Goal: Transaction & Acquisition: Purchase product/service

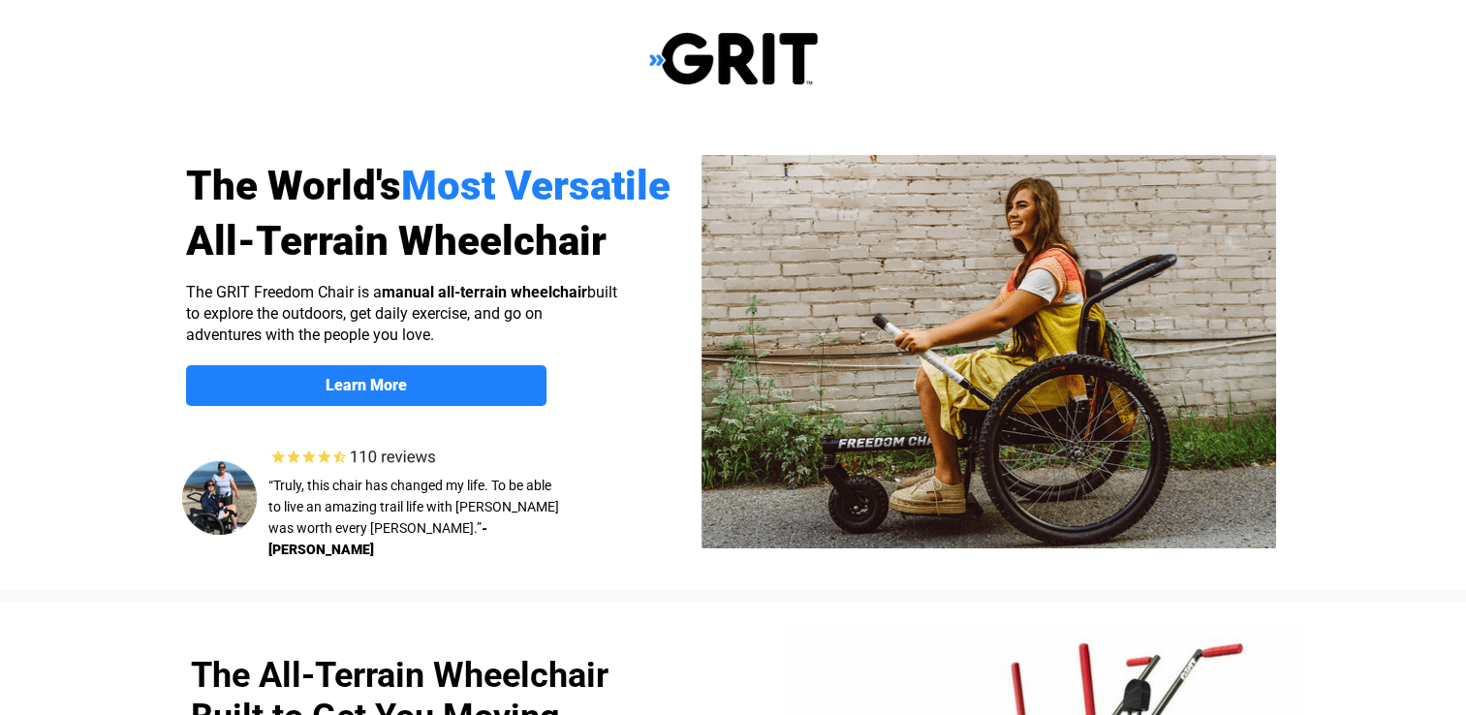
select select "US"
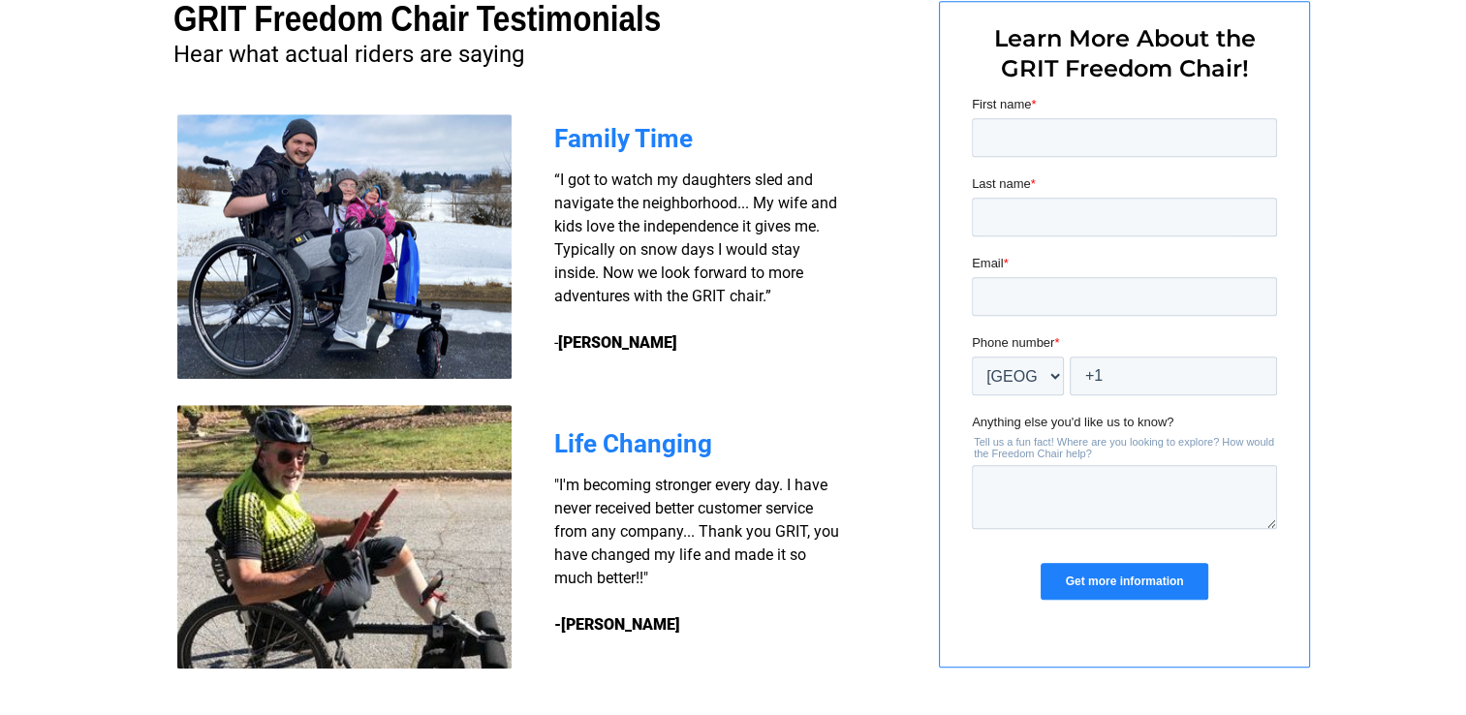
scroll to position [1345, 0]
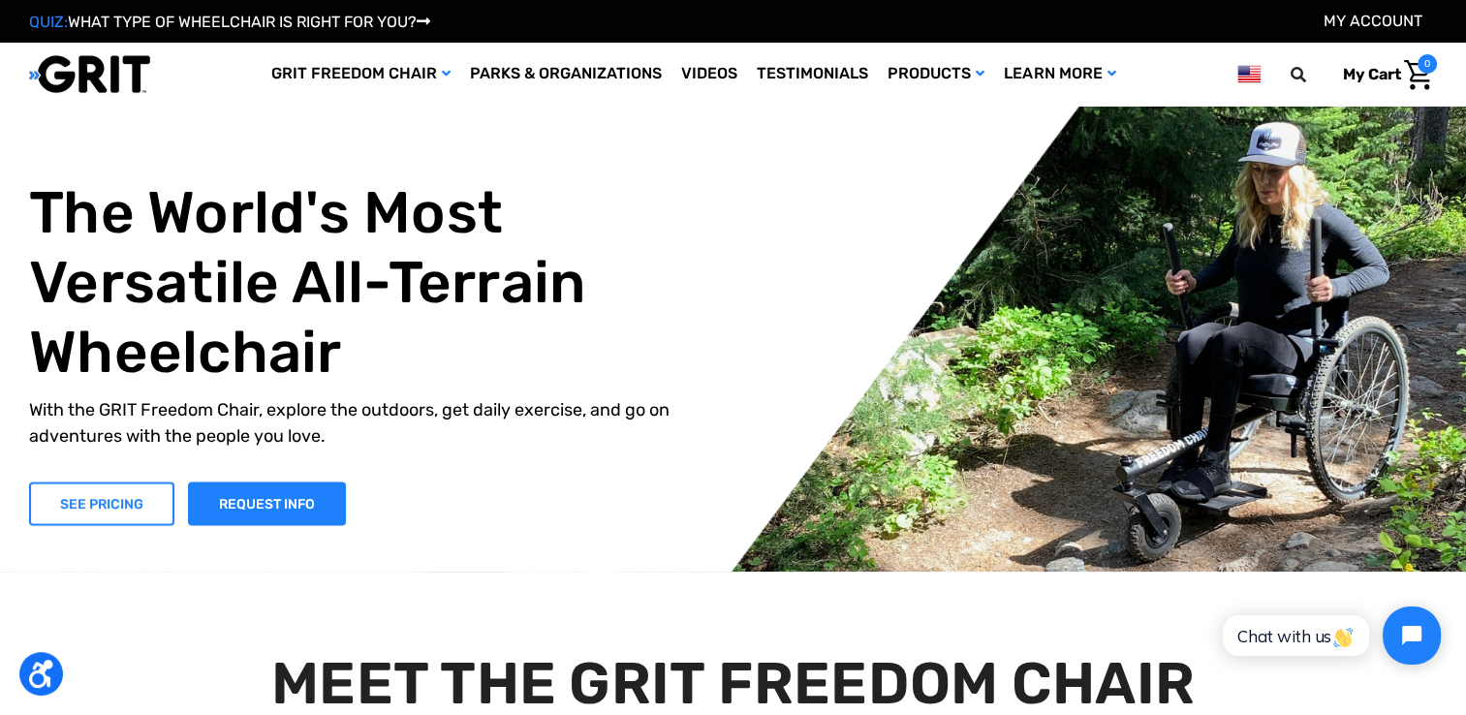
click at [70, 513] on link "SEE PRICING" at bounding box center [101, 504] width 145 height 44
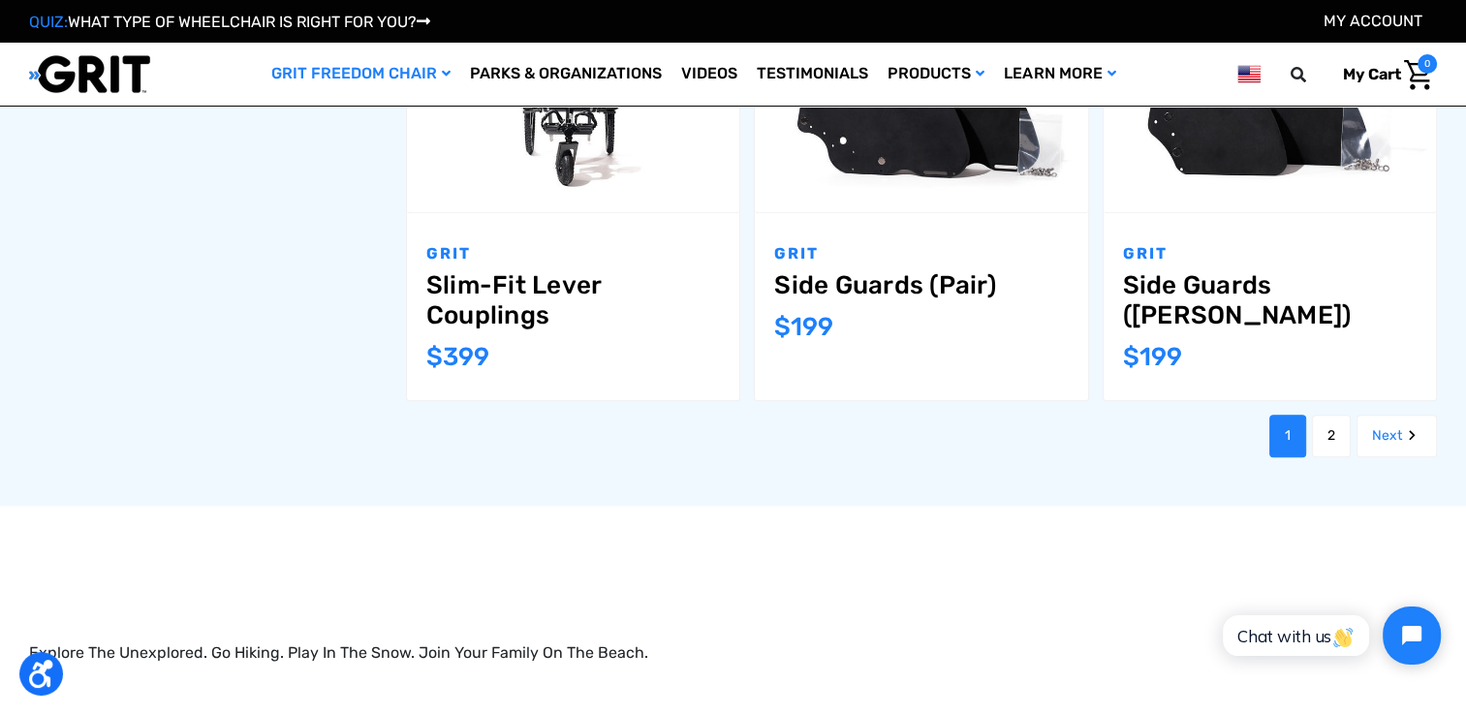
scroll to position [2423, 0]
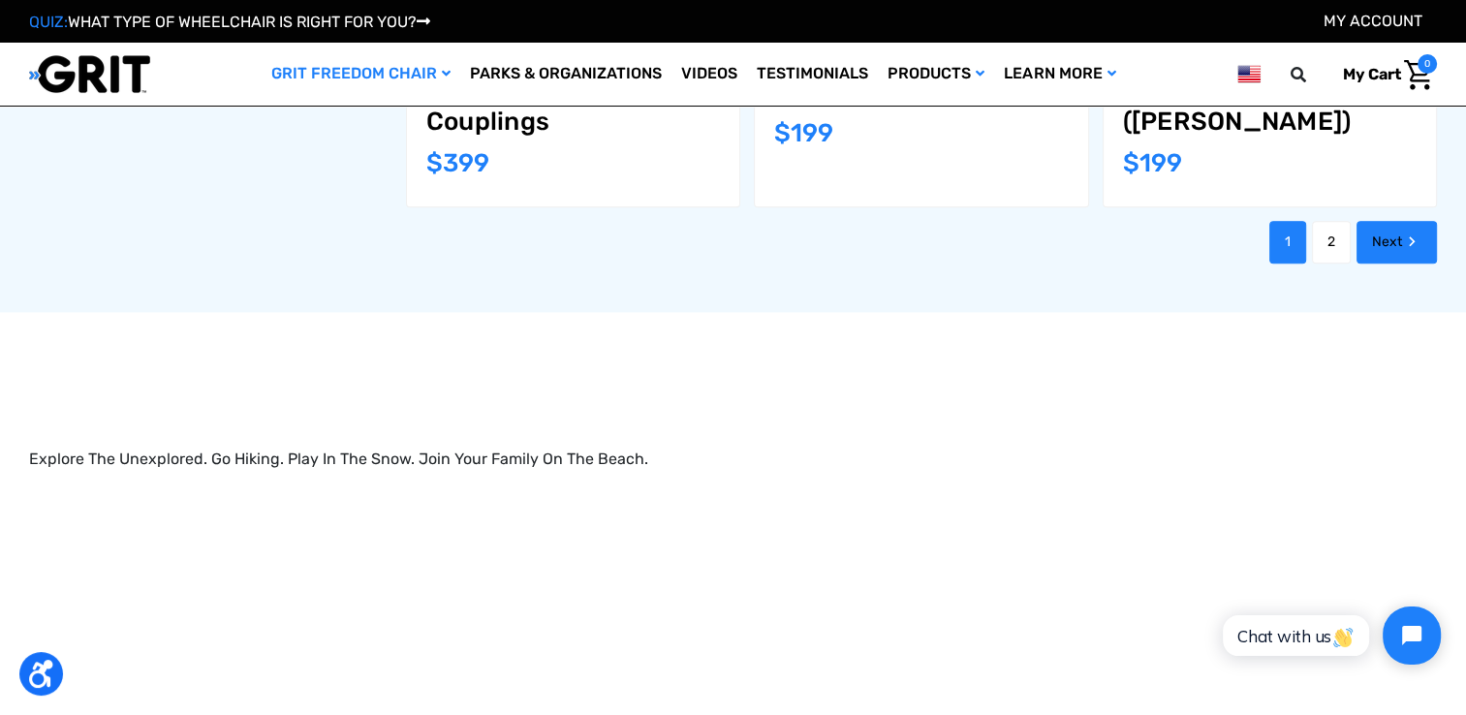
click at [1391, 240] on link "Next" at bounding box center [1397, 242] width 80 height 43
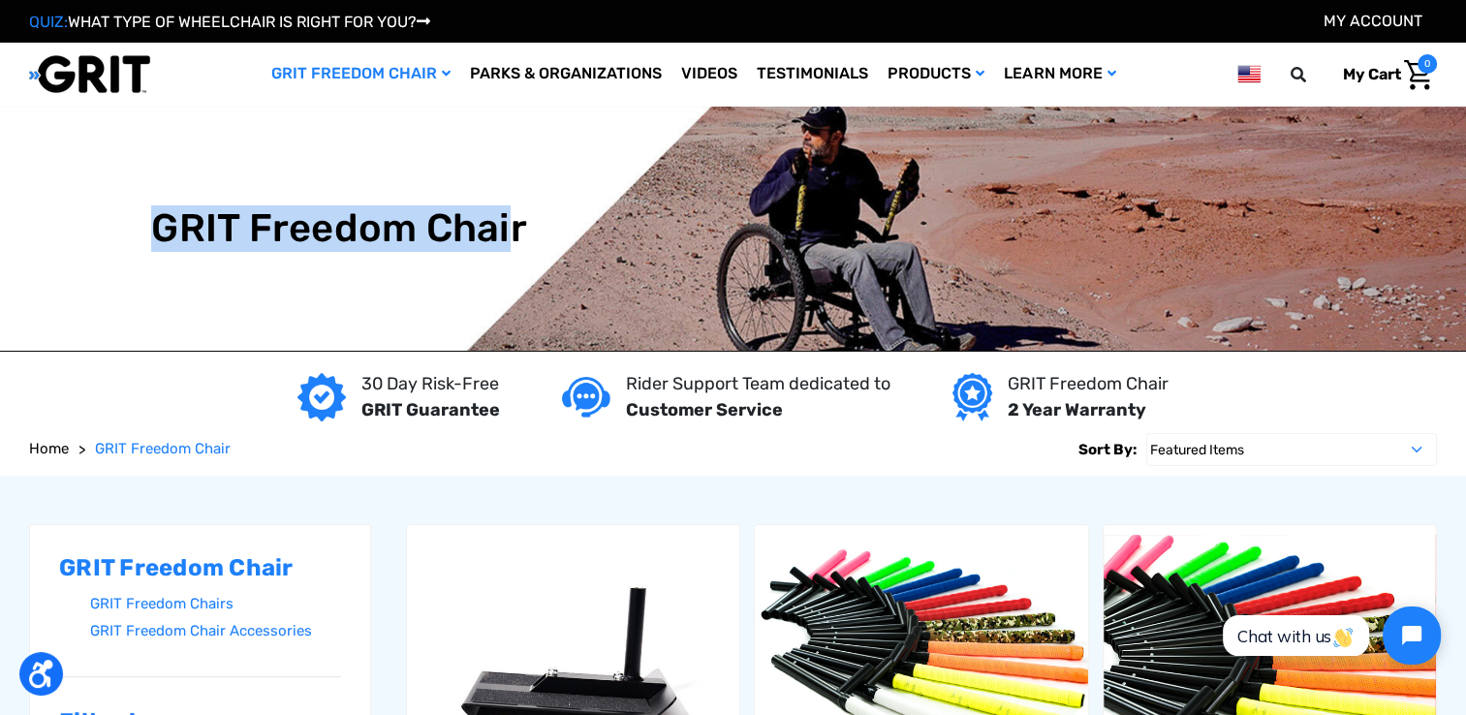
drag, startPoint x: 517, startPoint y: 223, endPoint x: 151, endPoint y: 219, distance: 365.4
click at [151, 219] on h1 "GRIT Freedom Chair" at bounding box center [339, 228] width 376 height 47
drag, startPoint x: 151, startPoint y: 219, endPoint x: 164, endPoint y: 247, distance: 30.8
copy h1 "GRIT Freedom Chai"
